Goal: Task Accomplishment & Management: Manage account settings

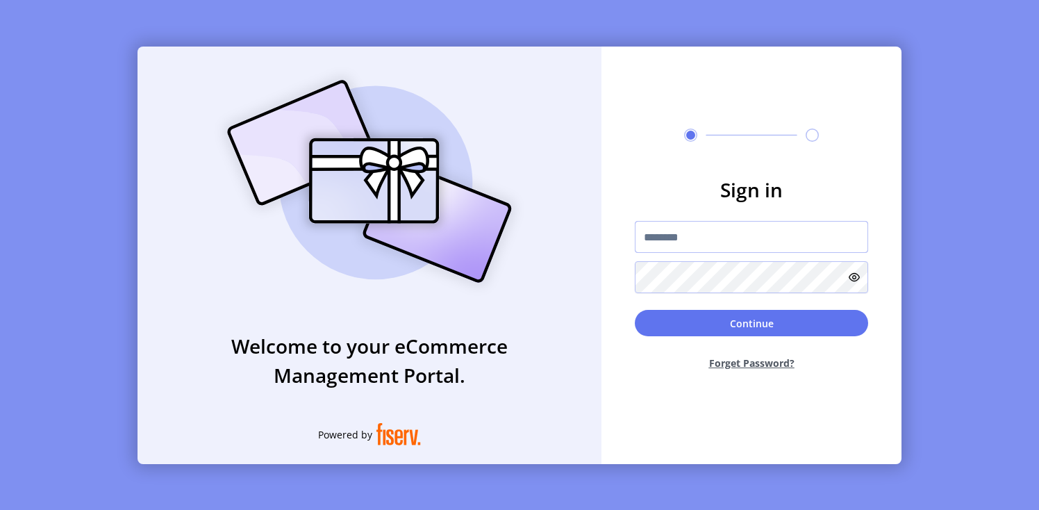
click at [699, 234] on input "text" at bounding box center [751, 237] width 233 height 32
paste input "**********"
type input "**********"
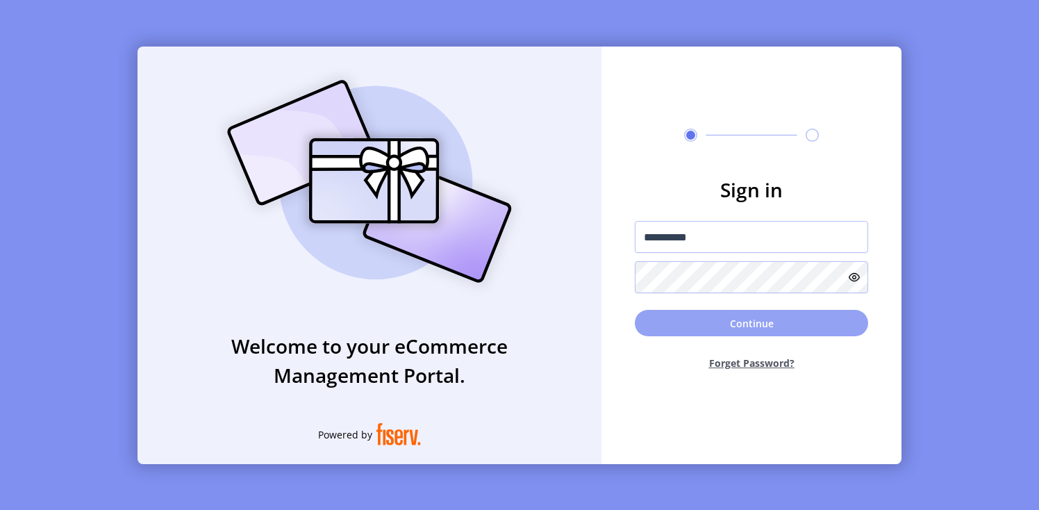
click at [697, 332] on button "Continue" at bounding box center [751, 323] width 233 height 26
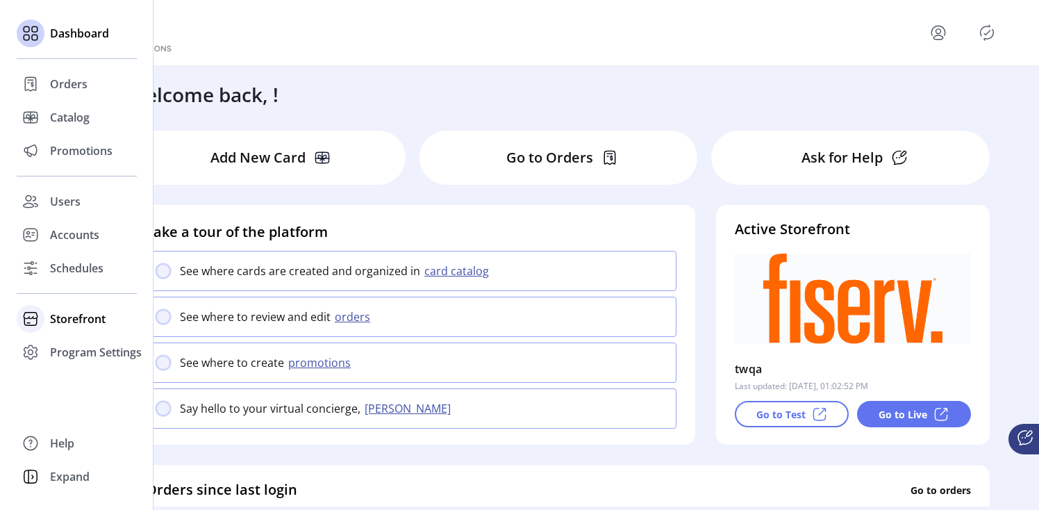
click at [88, 321] on span "Storefront" at bounding box center [78, 318] width 56 height 17
click at [90, 340] on span "Configuration" at bounding box center [86, 346] width 73 height 17
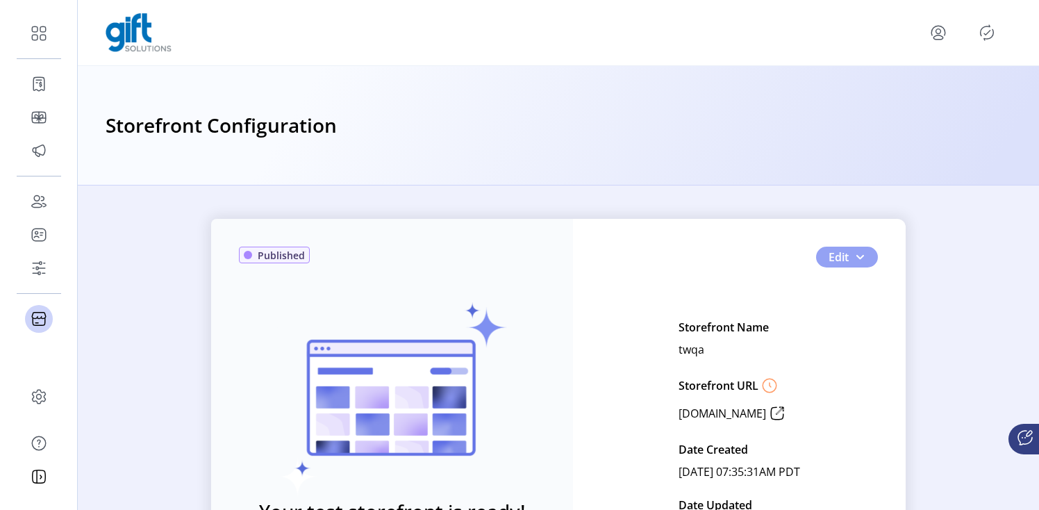
click at [853, 264] on button "Edit" at bounding box center [847, 257] width 62 height 21
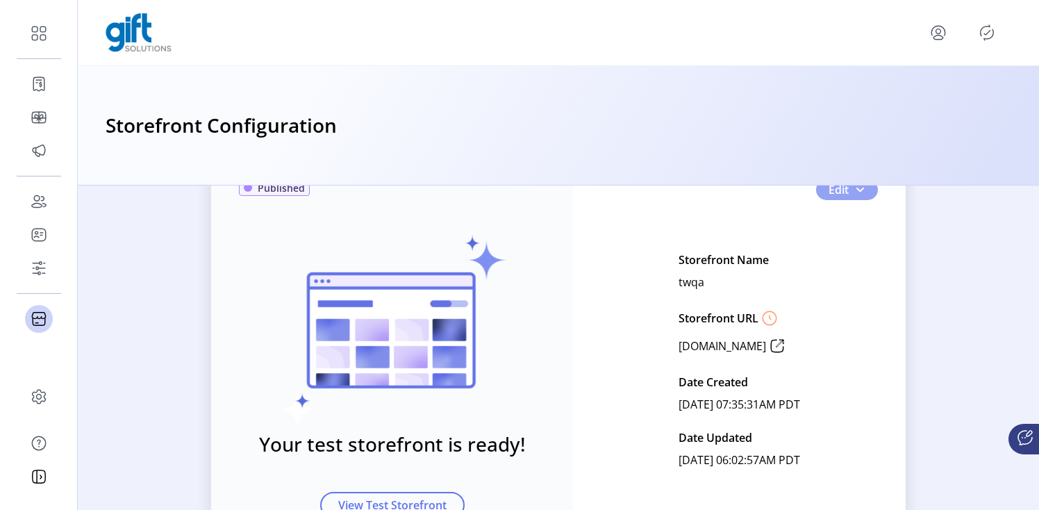
scroll to position [53, 0]
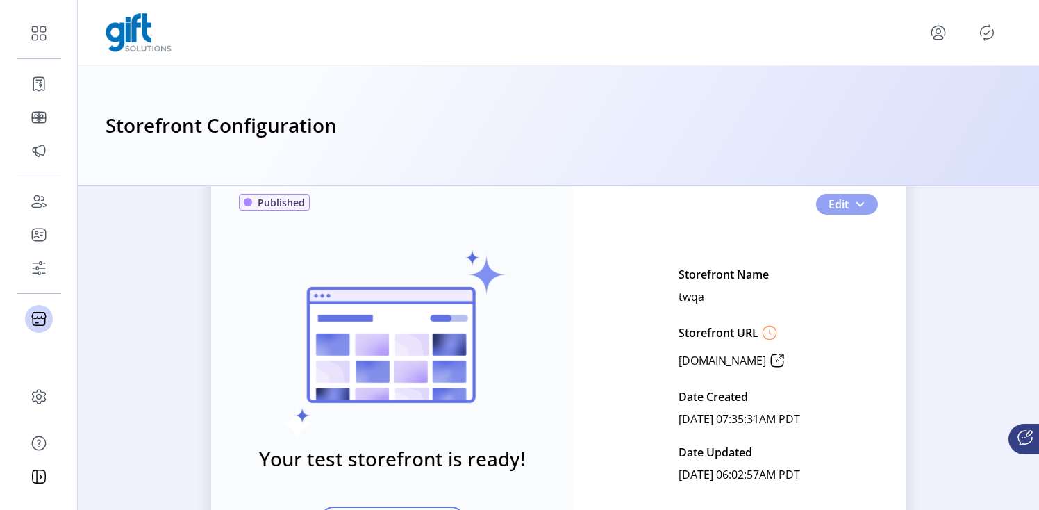
click at [847, 206] on button "Edit" at bounding box center [847, 204] width 62 height 21
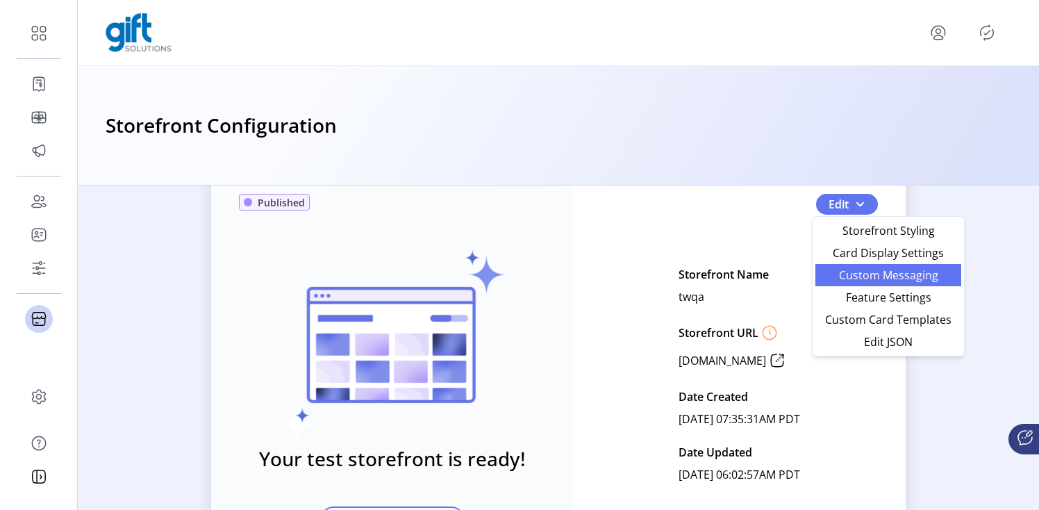
click at [857, 275] on span "Custom Messaging" at bounding box center [888, 275] width 129 height 11
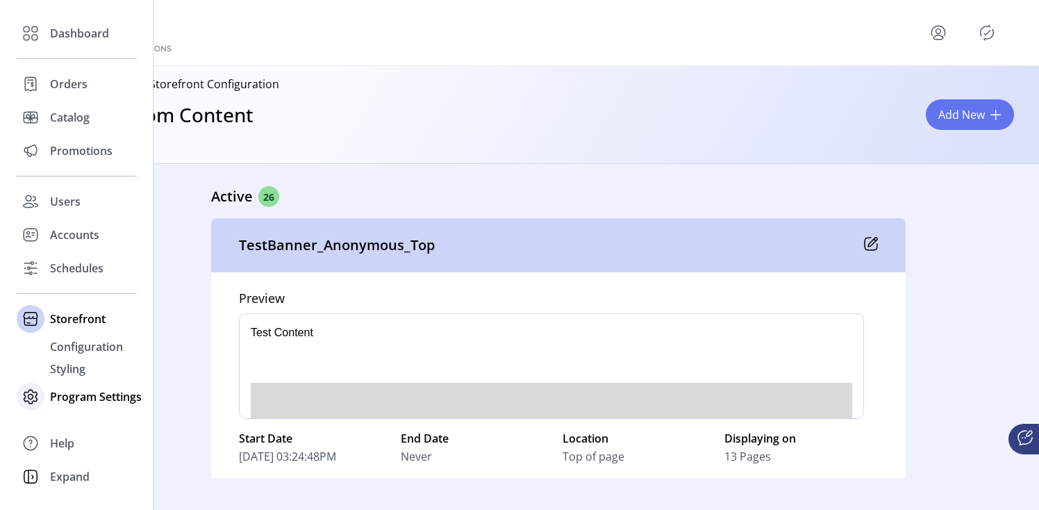
click at [45, 389] on div "Program Settings" at bounding box center [77, 396] width 120 height 33
click at [58, 372] on span "Templates" at bounding box center [77, 380] width 55 height 17
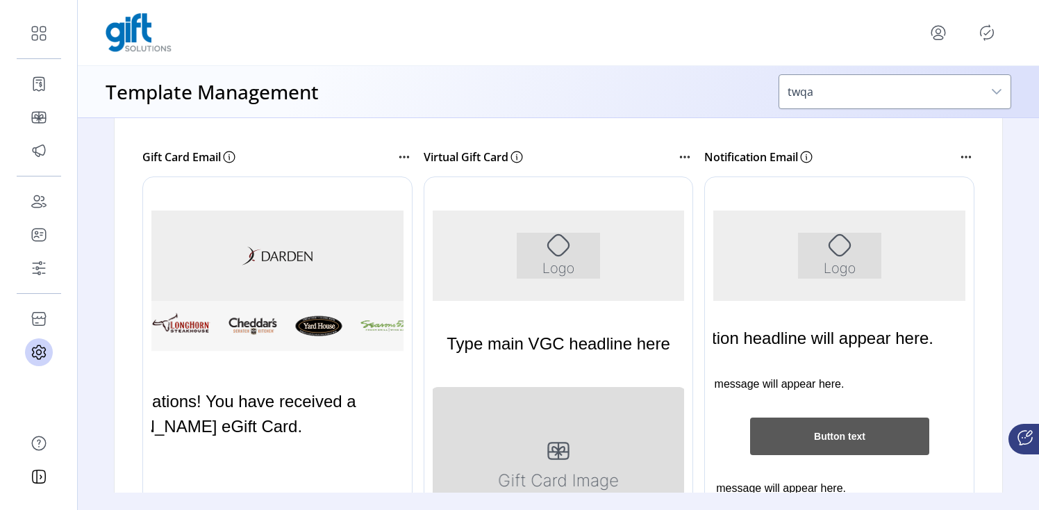
click at [287, 215] on div at bounding box center [296, 384] width 309 height 417
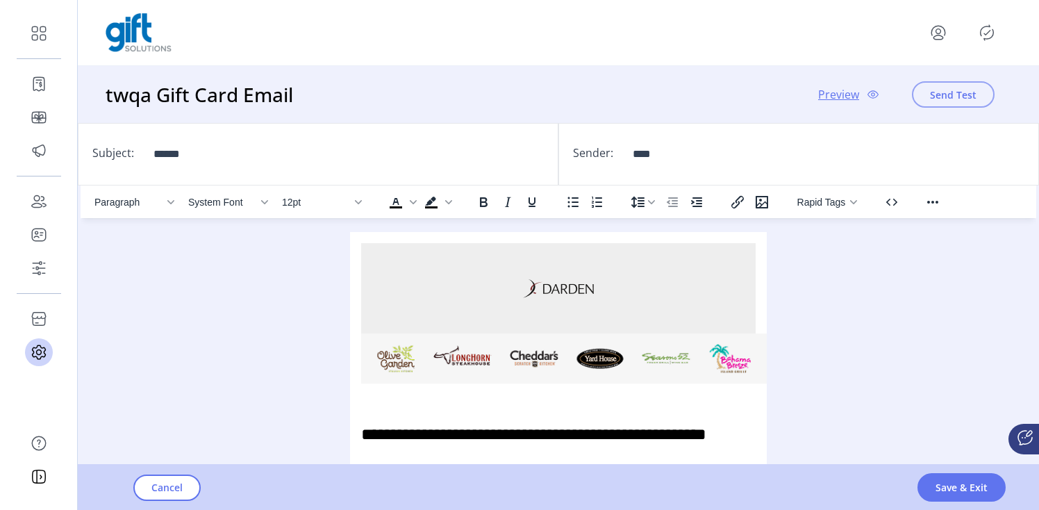
click at [969, 96] on span "Send Test" at bounding box center [953, 95] width 47 height 15
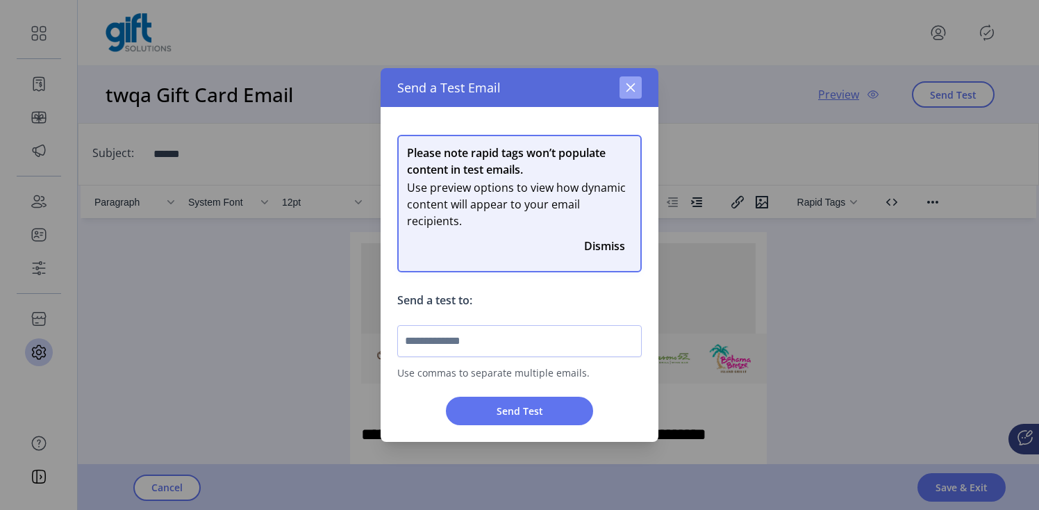
click at [629, 86] on icon "button" at bounding box center [631, 87] width 9 height 9
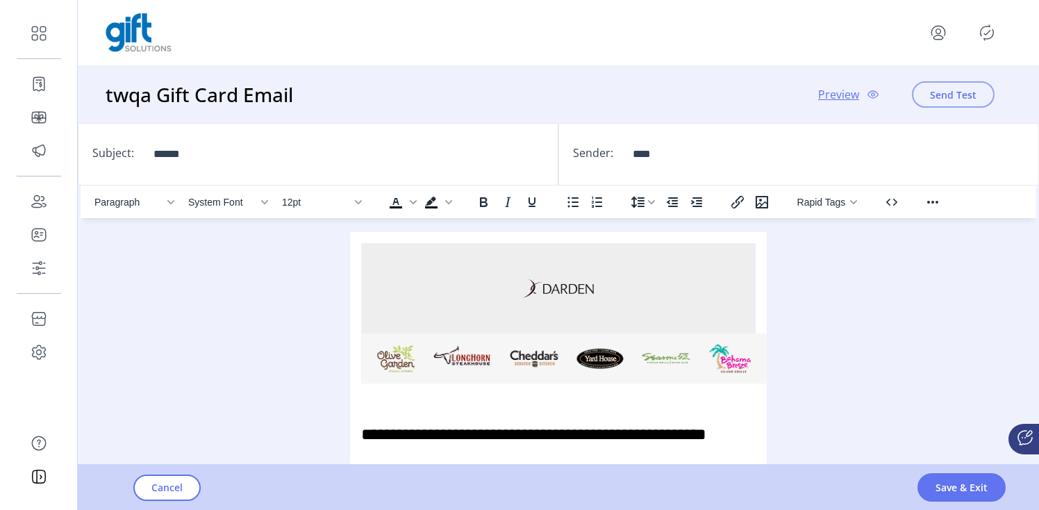
click at [938, 93] on span "Send Test" at bounding box center [953, 95] width 47 height 15
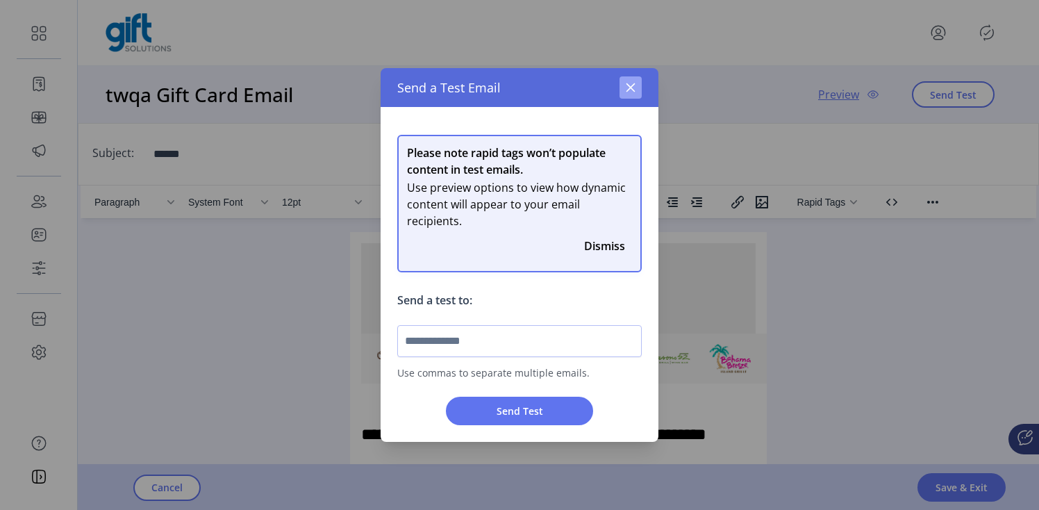
click at [624, 86] on button "button" at bounding box center [631, 87] width 22 height 22
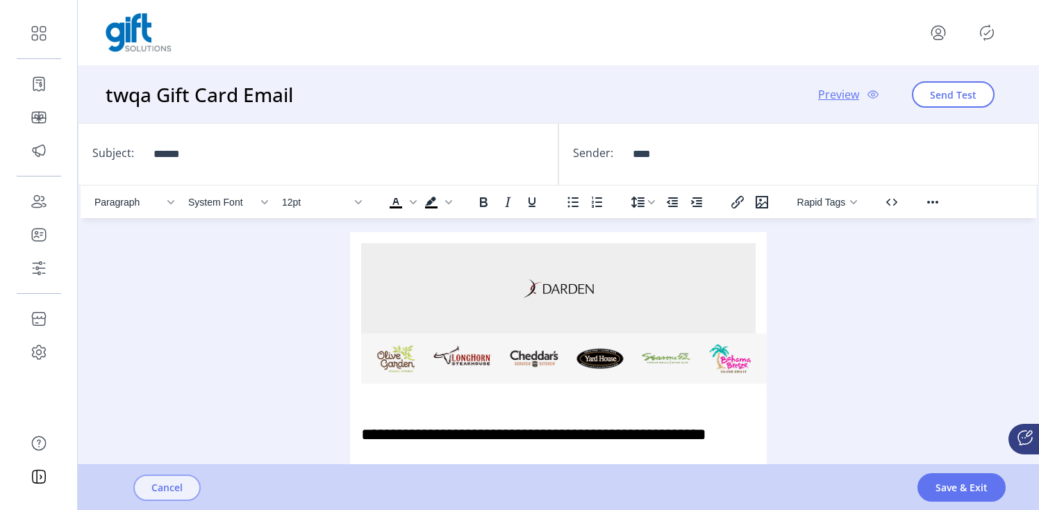
click at [194, 495] on button "Cancel" at bounding box center [166, 487] width 67 height 26
